Goal: Task Accomplishment & Management: Complete application form

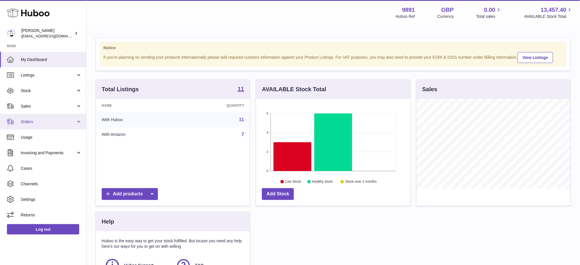
scroll to position [90, 154]
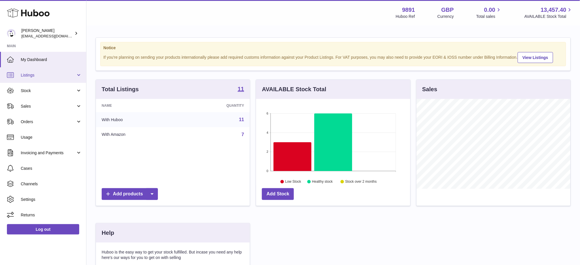
click at [42, 77] on span "Listings" at bounding box center [48, 75] width 55 height 5
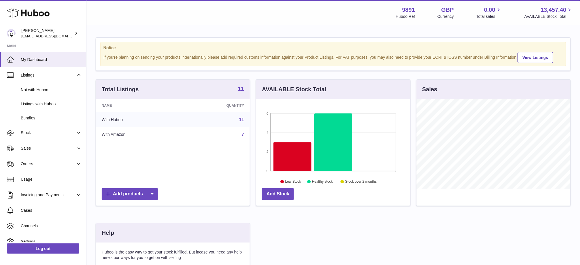
click at [241, 92] on strong "11" at bounding box center [241, 89] width 6 height 6
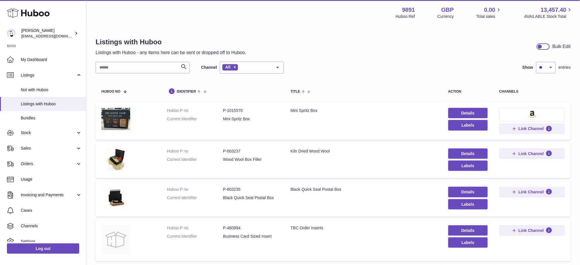
scroll to position [269, 0]
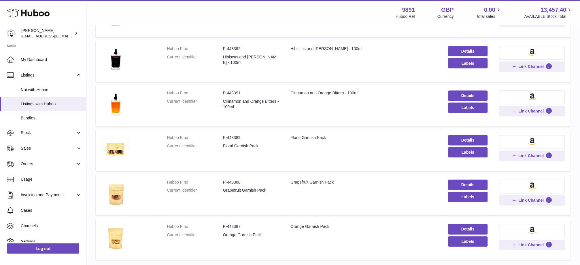
click at [444, 17] on div "Currency" at bounding box center [446, 16] width 16 height 5
click at [173, 206] on td "Huboo P no P-443388 Current identifier Grapefruit Garnish Pack" at bounding box center [223, 195] width 124 height 42
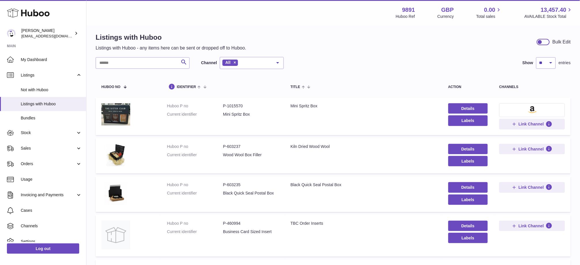
scroll to position [0, 0]
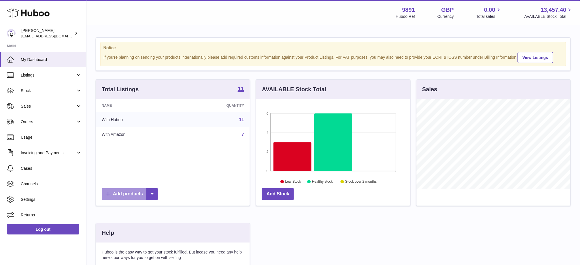
click at [129, 198] on link "Add products" at bounding box center [130, 194] width 56 height 12
click at [174, 227] on link "Manual listing" at bounding box center [163, 226] width 44 height 12
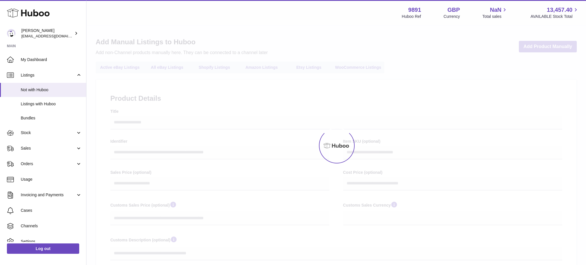
select select
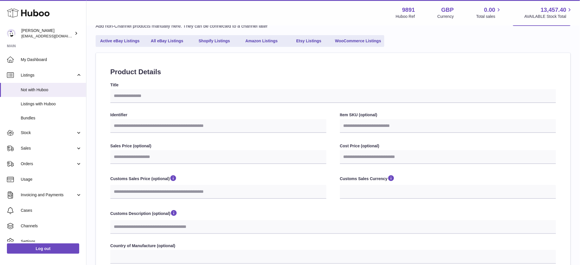
scroll to position [38, 0]
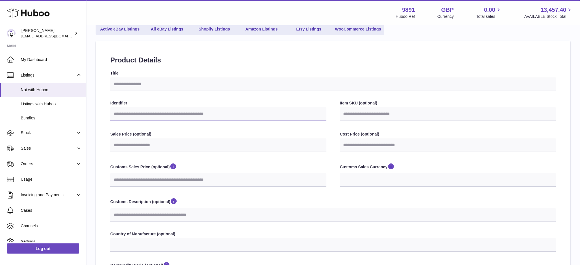
click at [173, 116] on input "Identifier" at bounding box center [218, 114] width 216 height 14
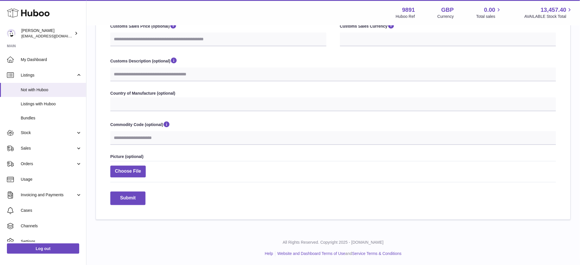
scroll to position [64, 0]
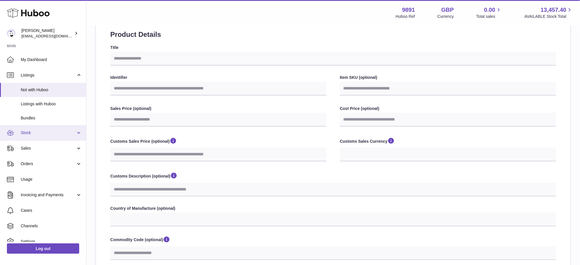
click at [30, 132] on span "Stock" at bounding box center [48, 132] width 55 height 5
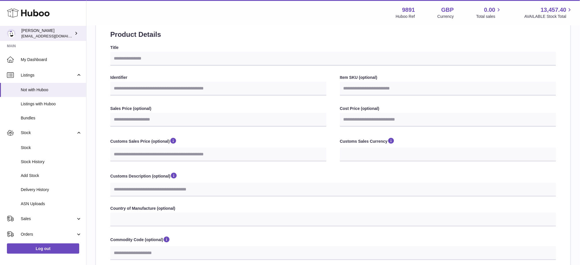
click at [37, 32] on div "Ro Murray internalAdmin-9891@internal.huboo.com" at bounding box center [47, 33] width 52 height 11
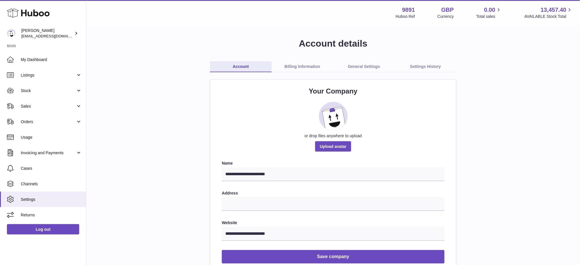
click at [20, 11] on icon at bounding box center [28, 13] width 43 height 12
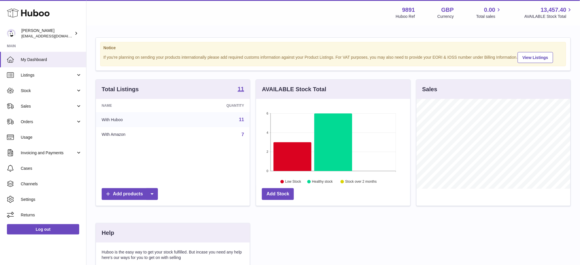
scroll to position [90, 154]
click at [156, 200] on icon at bounding box center [152, 194] width 12 height 12
click at [161, 227] on link "Manual listing" at bounding box center [163, 226] width 44 height 12
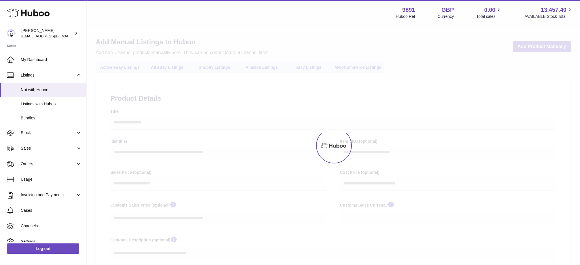
select select
